Goal: Information Seeking & Learning: Find specific fact

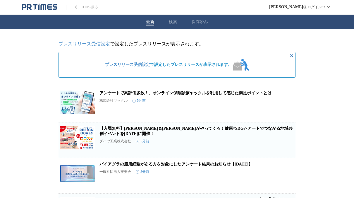
click at [179, 19] on div "最新 検索 保存済み" at bounding box center [177, 22] width 354 height 15
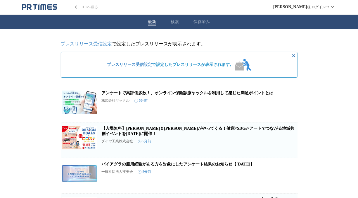
click at [174, 20] on button "検索" at bounding box center [175, 21] width 8 height 5
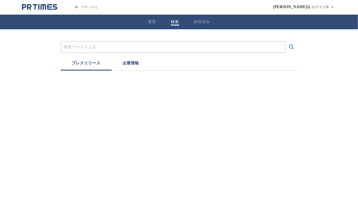
drag, startPoint x: 110, startPoint y: 51, endPoint x: 112, endPoint y: 48, distance: 4.2
click at [111, 49] on div at bounding box center [173, 47] width 225 height 12
click at [113, 47] on input "プレスリリースおよび企業を検索する" at bounding box center [173, 47] width 219 height 6
type input "ナゾネックス"
click at [286, 41] on button "検索する" at bounding box center [292, 47] width 12 height 12
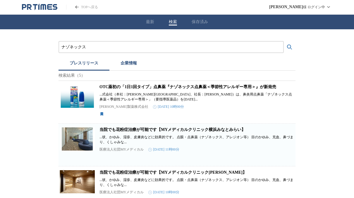
click at [122, 94] on div "OTC薬初の「1日1回タイプ」点鼻薬『ナゾネックス点鼻薬＜季節性アレルギー専用＞』が新発売 ...式会社（本社：[PERSON_NAME][GEOGRAPHI…" at bounding box center [196, 100] width 195 height 32
click at [124, 87] on link "OTC薬初の「1日1回タイプ」点鼻薬『ナゾネックス点鼻薬＜季節性アレルギー専用＞』が新発売" at bounding box center [187, 87] width 177 height 4
